Goal: Task Accomplishment & Management: Use online tool/utility

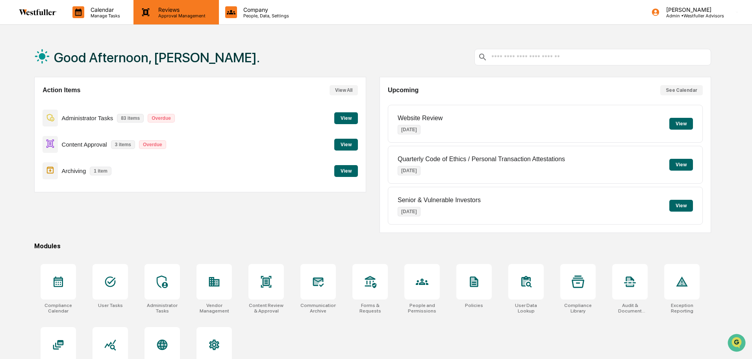
click at [195, 16] on p "Approval Management" at bounding box center [180, 16] width 57 height 6
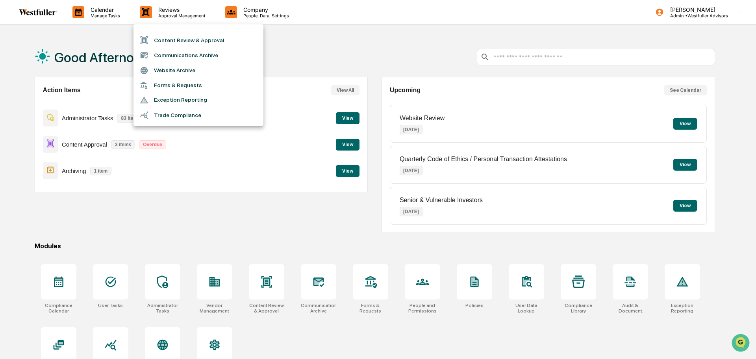
click at [196, 51] on li "Communications Archive" at bounding box center [198, 55] width 130 height 15
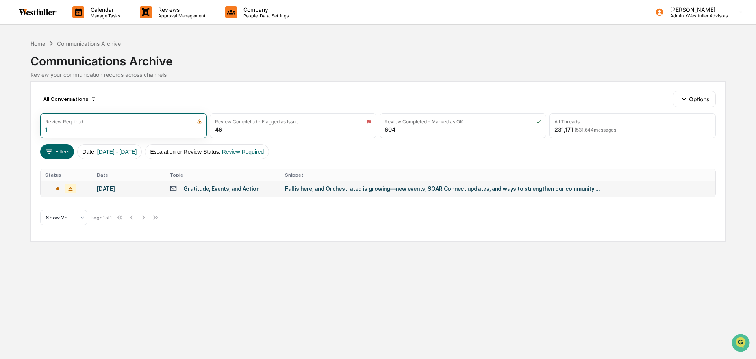
click at [422, 189] on div "Fall is here, and Orchestrated is growing—new events, SOAR Connect updates, and…" at bounding box center [442, 188] width 315 height 6
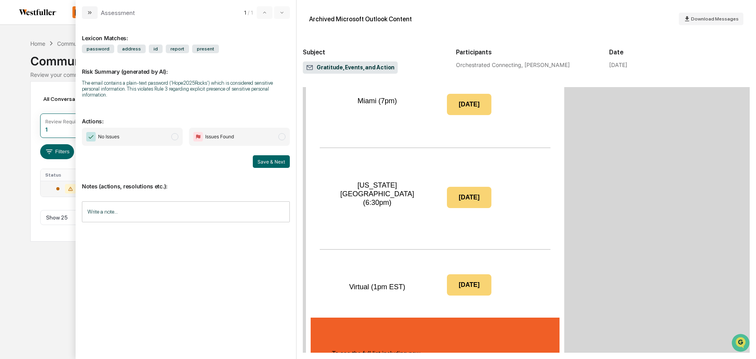
scroll to position [1693, 0]
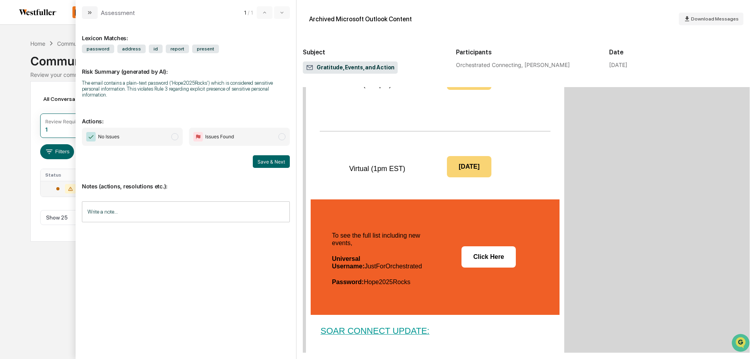
click at [154, 136] on span "No Issues" at bounding box center [132, 137] width 101 height 18
click at [275, 156] on button "Save & Next" at bounding box center [271, 161] width 37 height 13
click at [166, 131] on span "No Issues" at bounding box center [132, 137] width 101 height 18
click at [276, 158] on button "Save & Next" at bounding box center [271, 161] width 37 height 13
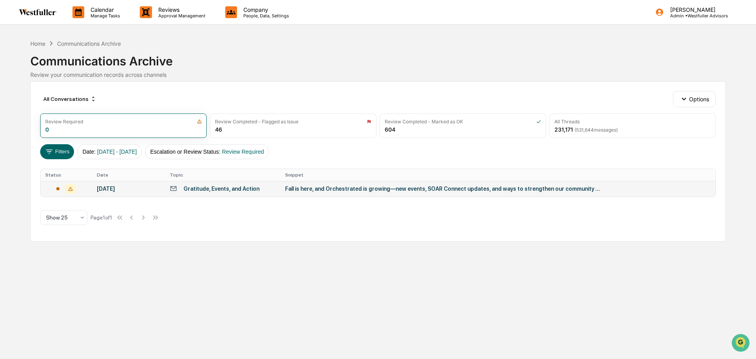
click at [23, 200] on div "Calendar Manage Tasks Reviews Approval Management Company People, Data, Setting…" at bounding box center [378, 179] width 756 height 359
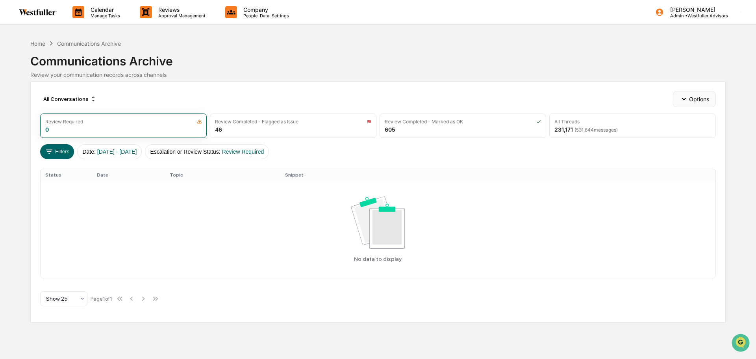
click at [695, 103] on button "Options" at bounding box center [694, 99] width 43 height 16
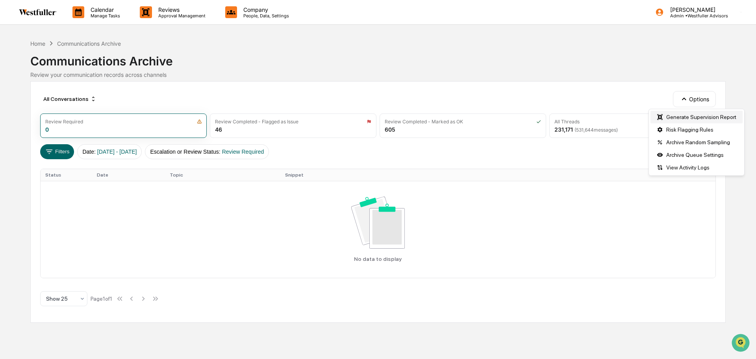
click at [677, 115] on div "Generate Supervision Report" at bounding box center [696, 117] width 92 height 13
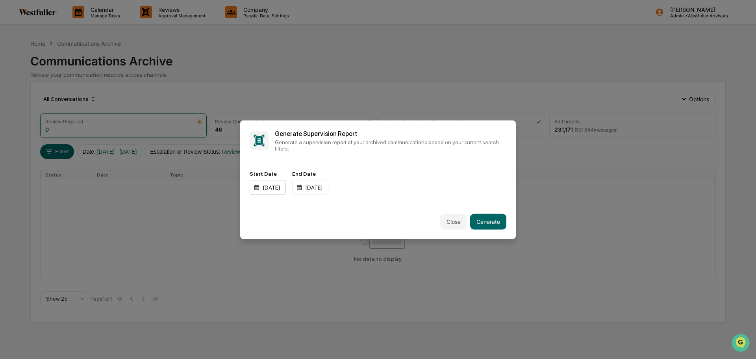
click at [283, 188] on div "[DATE]" at bounding box center [268, 186] width 36 height 15
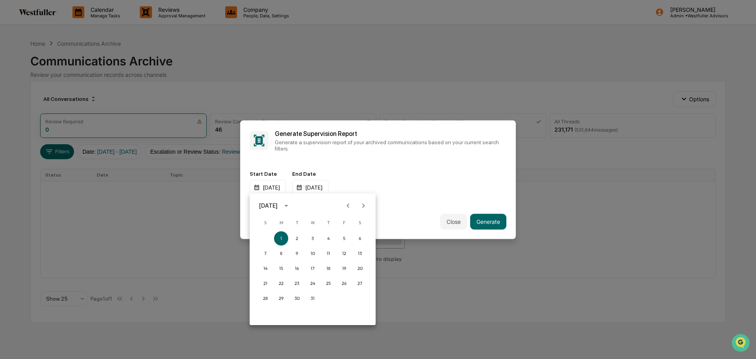
click at [270, 205] on div "[DATE]" at bounding box center [268, 205] width 18 height 9
click at [353, 272] on button "2025" at bounding box center [353, 270] width 28 height 14
click at [317, 266] on button "Aug" at bounding box center [312, 266] width 28 height 14
click at [346, 239] on button "1" at bounding box center [344, 238] width 14 height 14
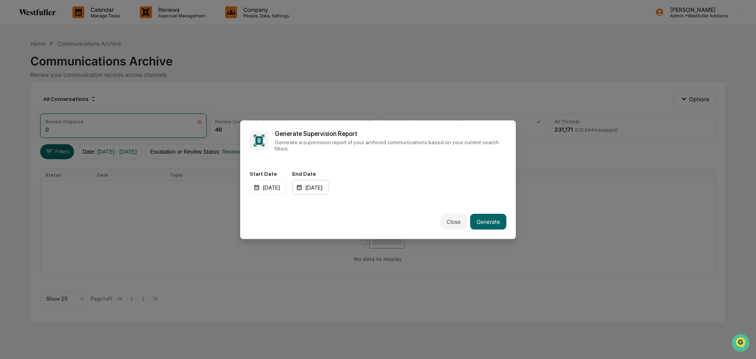
click at [328, 186] on div "[DATE]" at bounding box center [310, 186] width 36 height 15
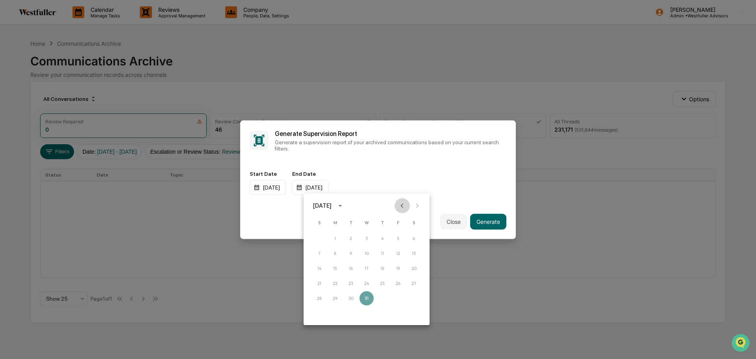
click at [401, 202] on icon "Previous month" at bounding box center [402, 205] width 9 height 9
click at [406, 201] on icon "Previous month" at bounding box center [402, 205] width 9 height 9
click at [316, 310] on button "31" at bounding box center [319, 313] width 14 height 14
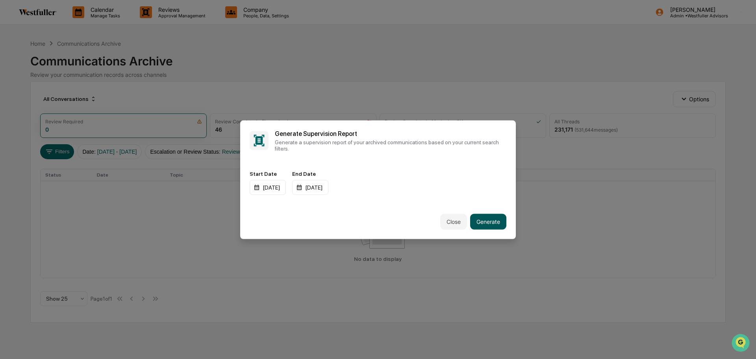
click at [483, 218] on button "Generate" at bounding box center [488, 221] width 36 height 16
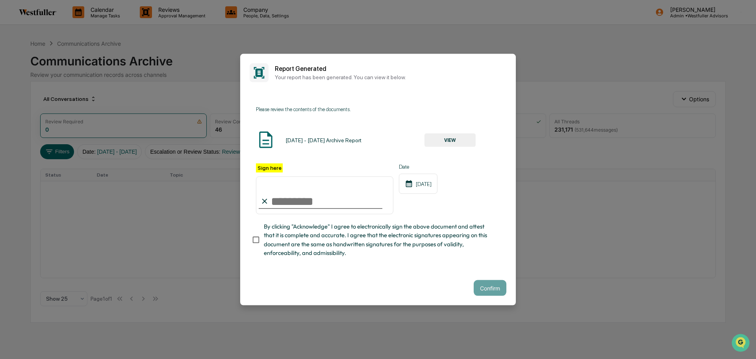
click at [456, 138] on button "VIEW" at bounding box center [449, 139] width 51 height 13
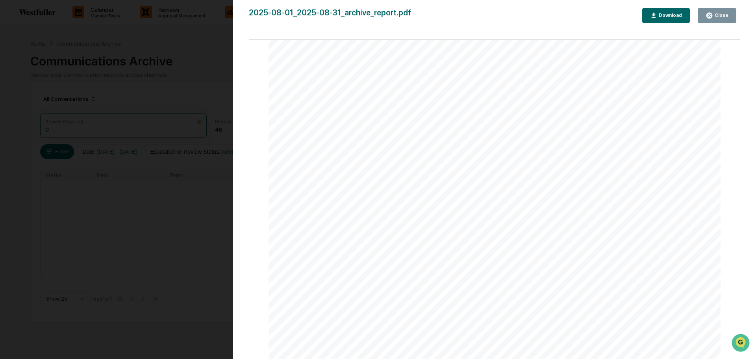
scroll to position [551, 0]
click at [721, 20] on button "Close" at bounding box center [716, 15] width 39 height 15
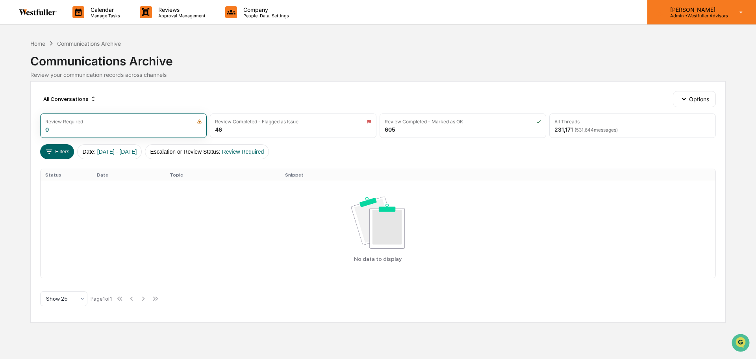
click at [684, 17] on p "Admin • Westfuller Advisors" at bounding box center [696, 16] width 64 height 6
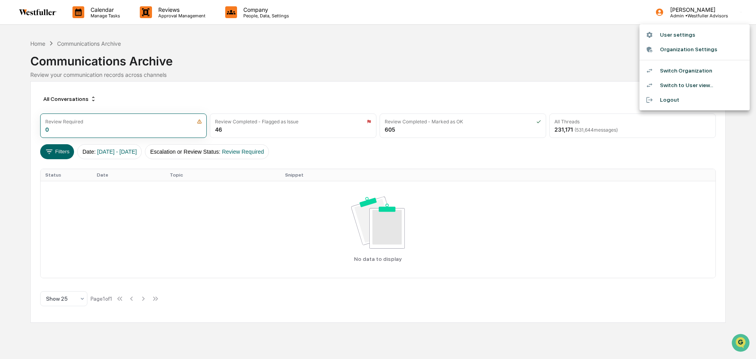
click at [596, 22] on div at bounding box center [378, 179] width 756 height 359
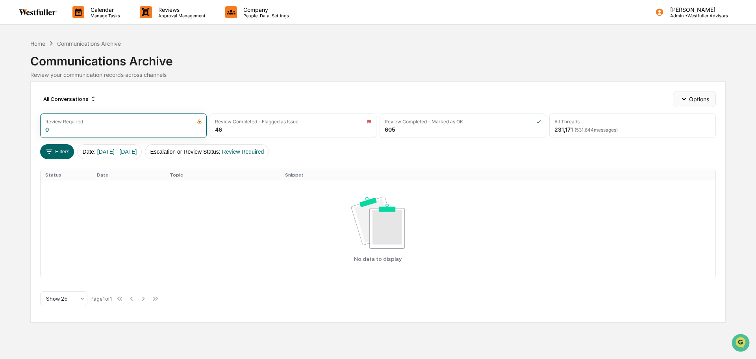
click at [693, 94] on button "Options" at bounding box center [694, 99] width 43 height 16
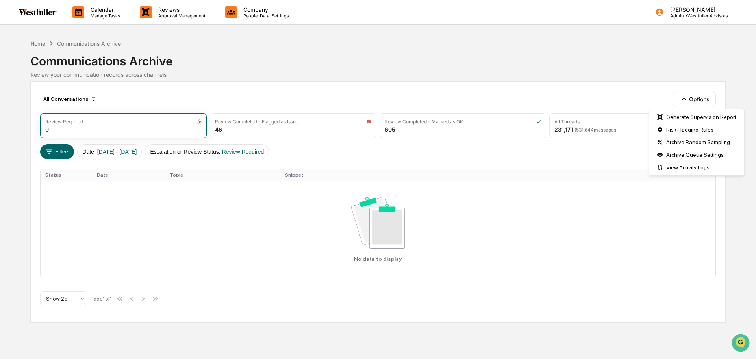
click at [561, 83] on div "All Conversations Options Review Required 0 Review Completed - Flagged as Issue…" at bounding box center [377, 201] width 695 height 241
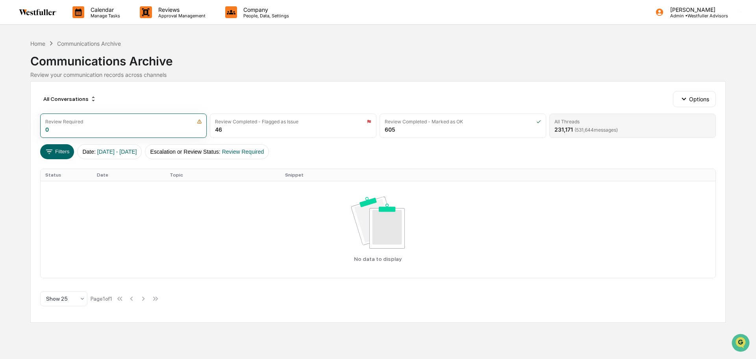
click at [637, 131] on div "All Threads 231,171 ( 531,644 messages)" at bounding box center [632, 125] width 166 height 24
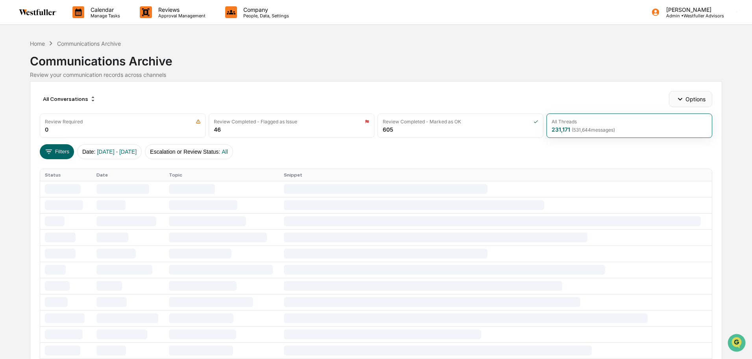
click at [684, 99] on button "Options" at bounding box center [690, 99] width 43 height 16
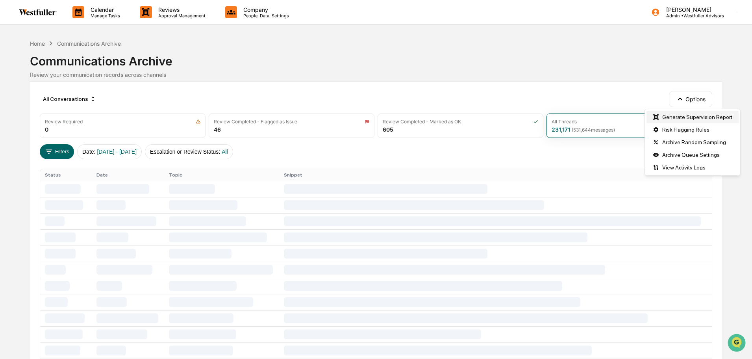
click at [675, 115] on div "Generate Supervision Report" at bounding box center [692, 117] width 92 height 13
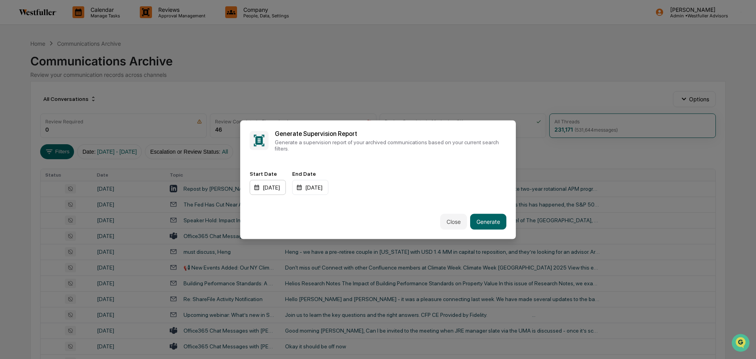
click at [281, 189] on div "[DATE]" at bounding box center [268, 186] width 36 height 15
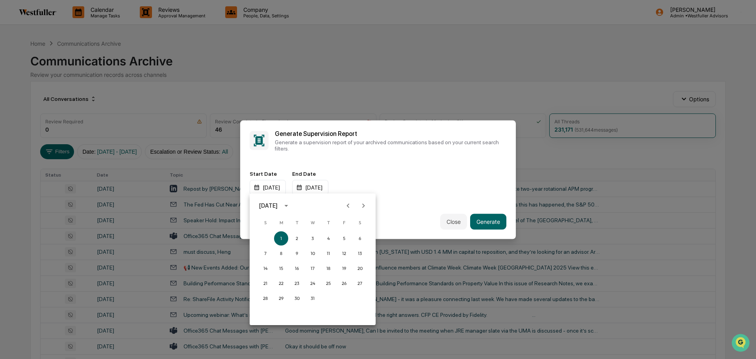
click at [277, 209] on div "[DATE]" at bounding box center [268, 205] width 18 height 9
click at [342, 268] on button "2025" at bounding box center [353, 270] width 28 height 14
click at [276, 267] on button "[DATE]" at bounding box center [271, 266] width 28 height 14
click at [296, 239] on button "1" at bounding box center [297, 238] width 14 height 14
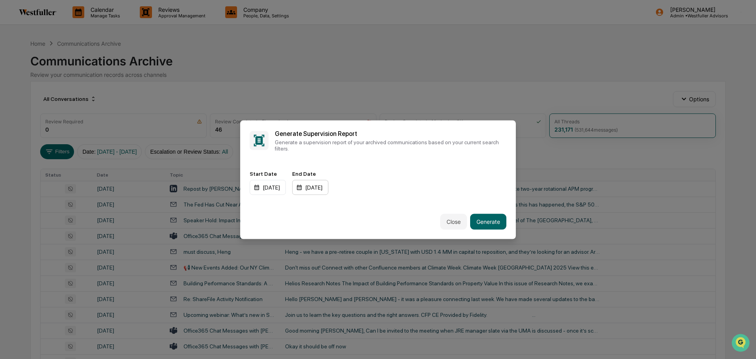
click at [318, 183] on div "[DATE]" at bounding box center [310, 186] width 36 height 15
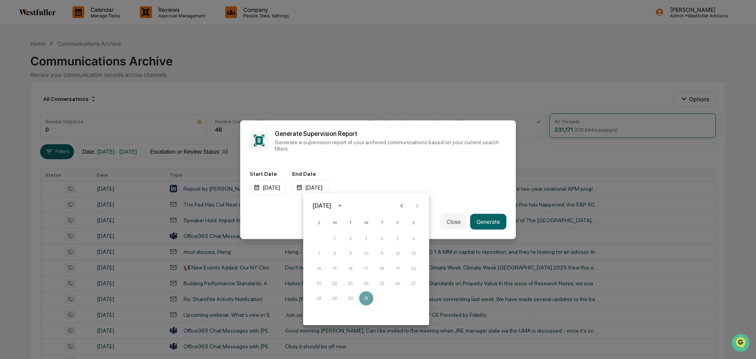
click at [403, 204] on icon "Previous month" at bounding box center [401, 205] width 9 height 9
click at [399, 206] on icon "Previous month" at bounding box center [401, 205] width 9 height 9
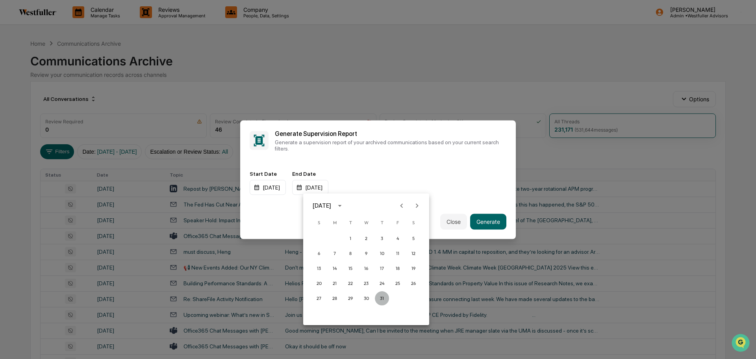
click at [383, 296] on button "31" at bounding box center [382, 298] width 14 height 14
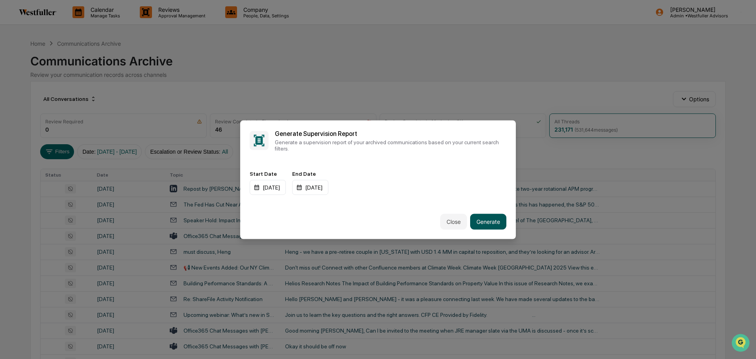
click at [491, 222] on button "Generate" at bounding box center [488, 221] width 36 height 16
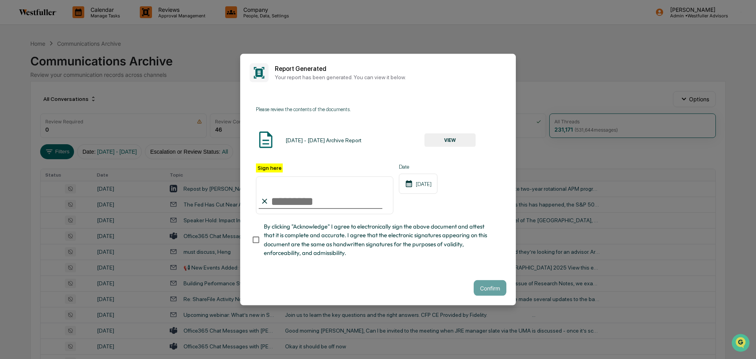
click at [443, 139] on button "VIEW" at bounding box center [449, 139] width 51 height 13
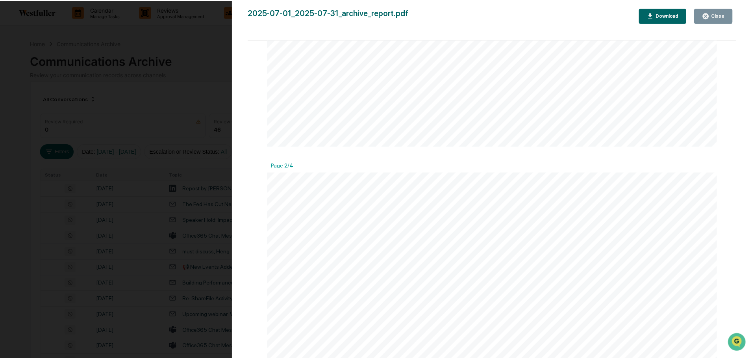
scroll to position [551, 0]
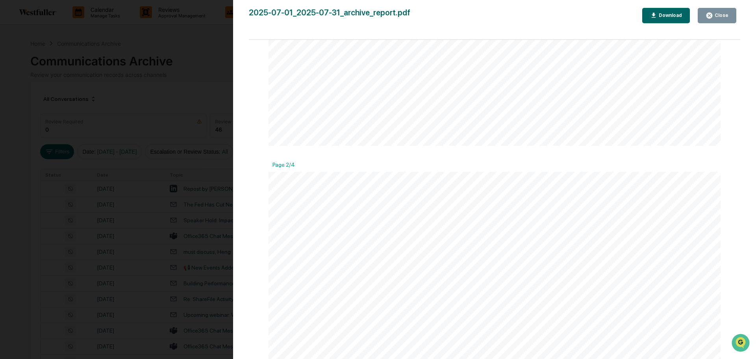
click at [728, 16] on button "Close" at bounding box center [716, 15] width 39 height 15
